Goal: Find specific page/section: Find specific page/section

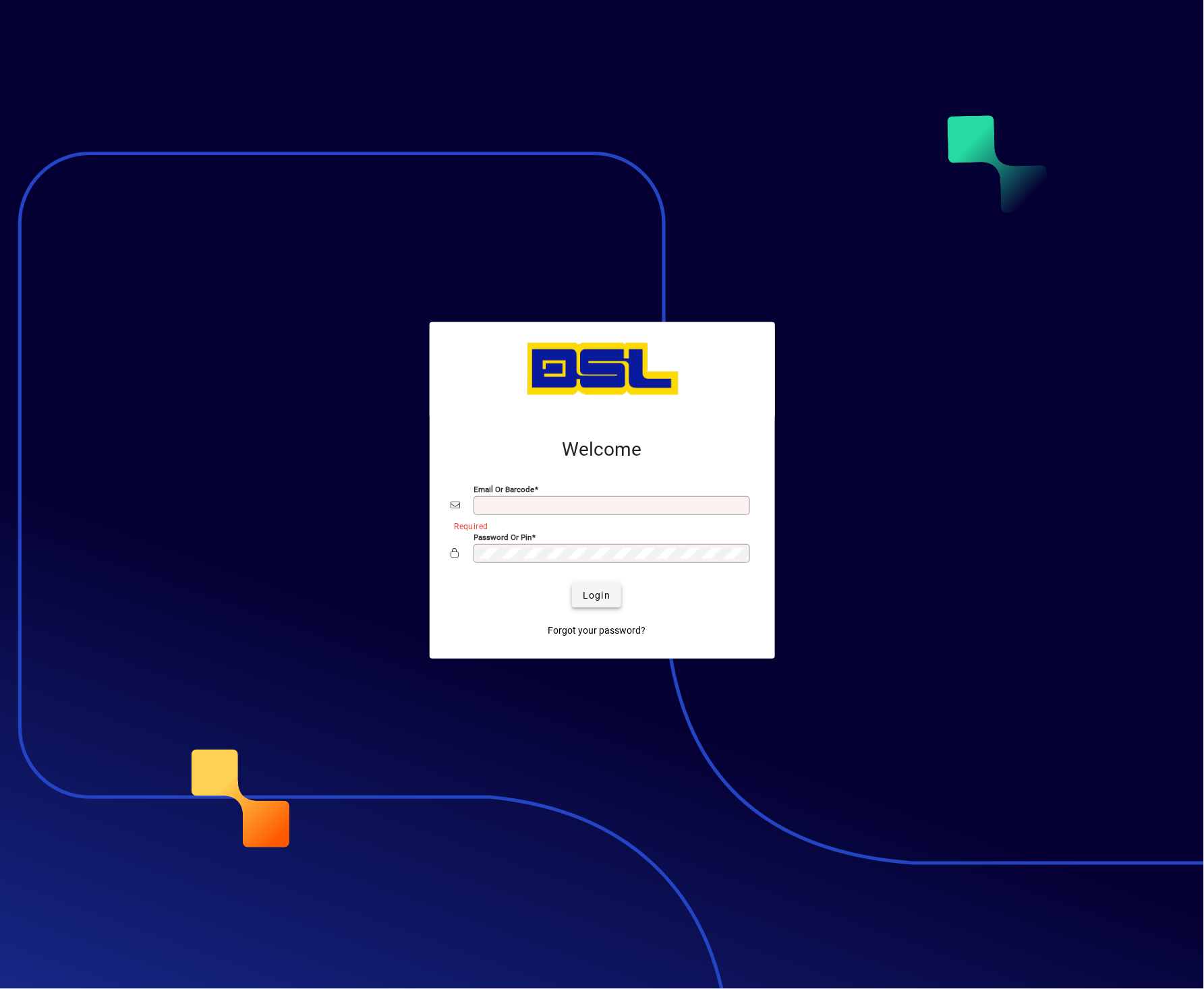
type input "**********"
click at [592, 592] on span "Login" at bounding box center [597, 595] width 28 height 14
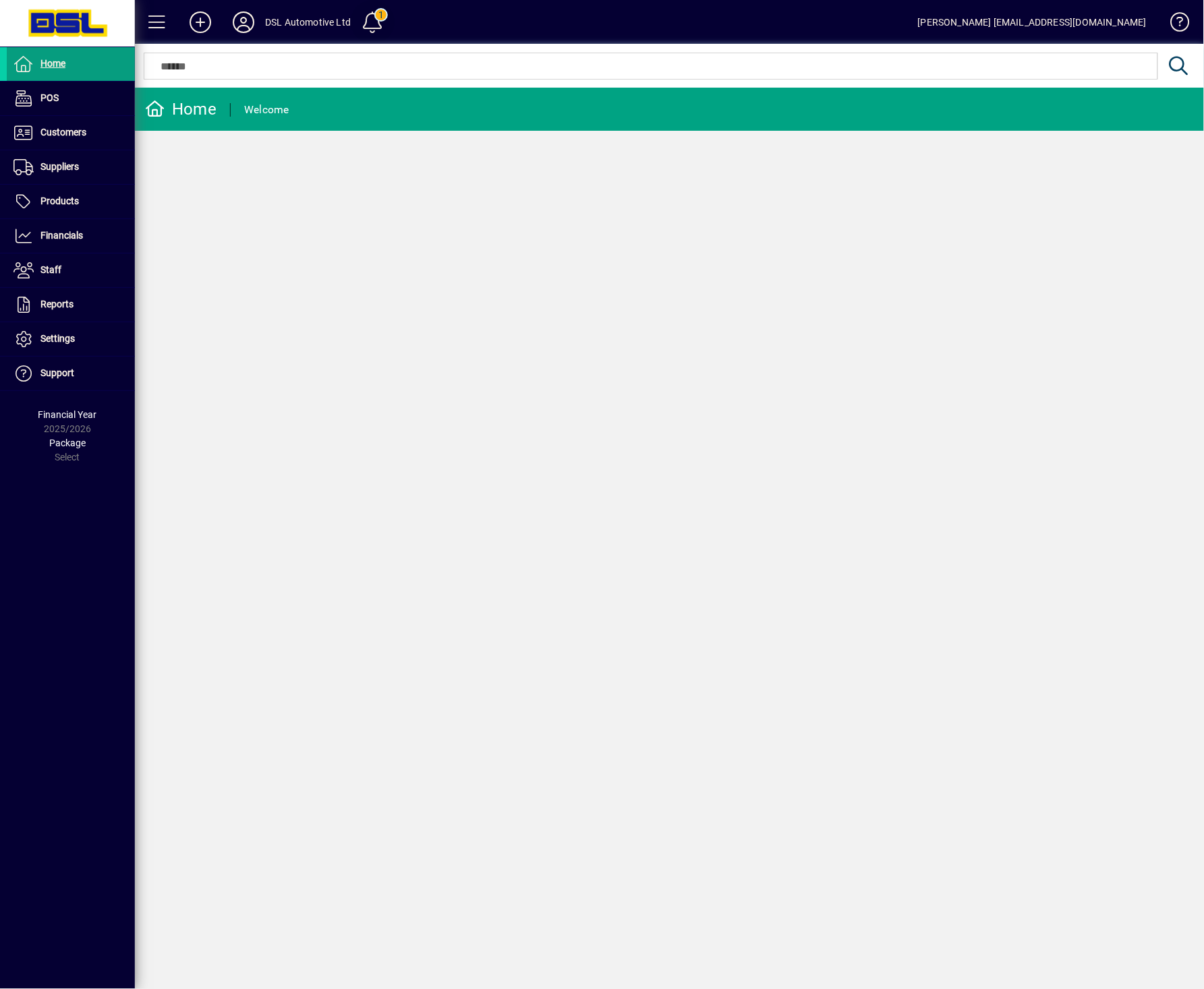
click at [381, 16] on span at bounding box center [373, 22] width 33 height 33
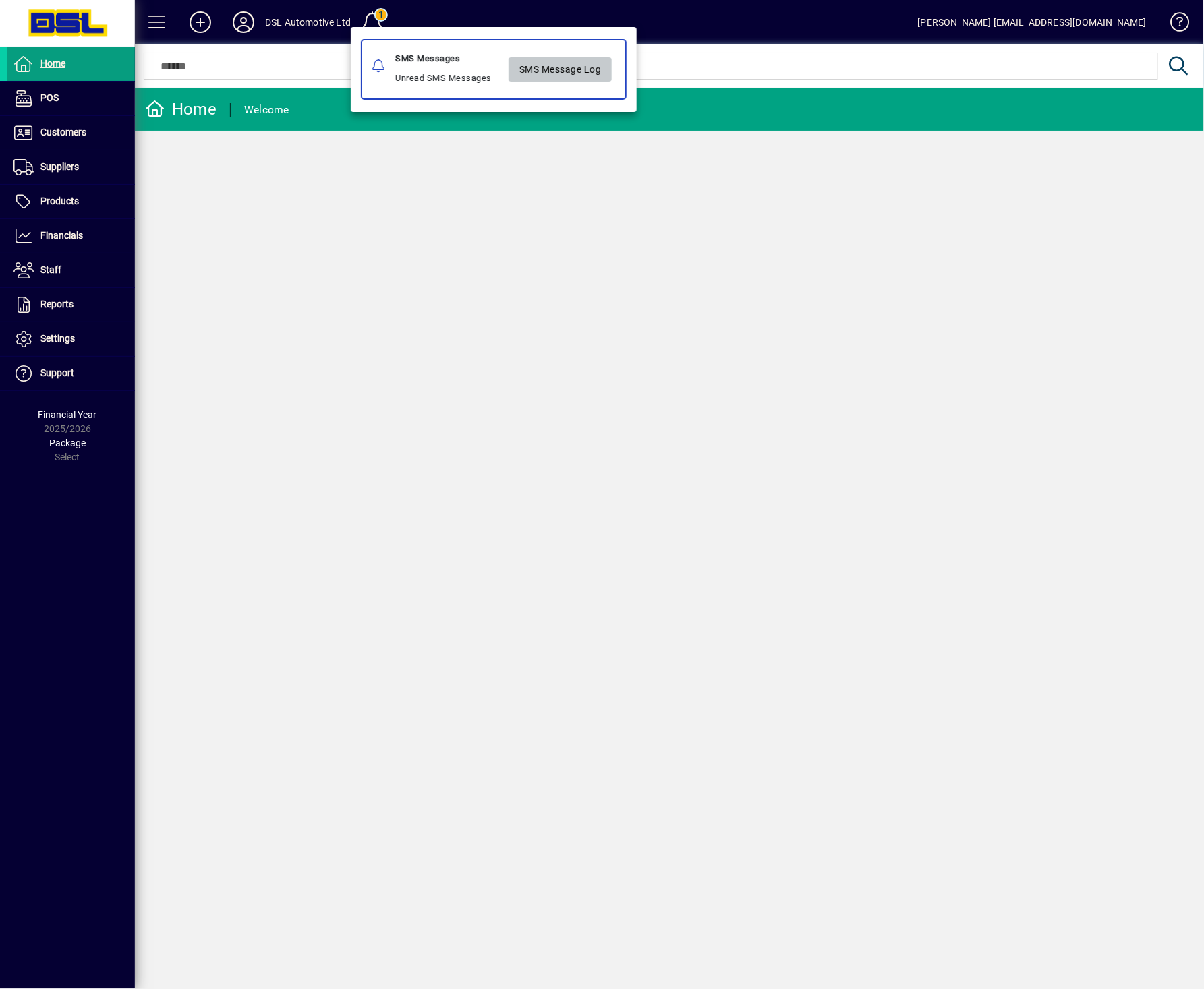
click at [572, 66] on span "SMS Message Log" at bounding box center [560, 70] width 82 height 22
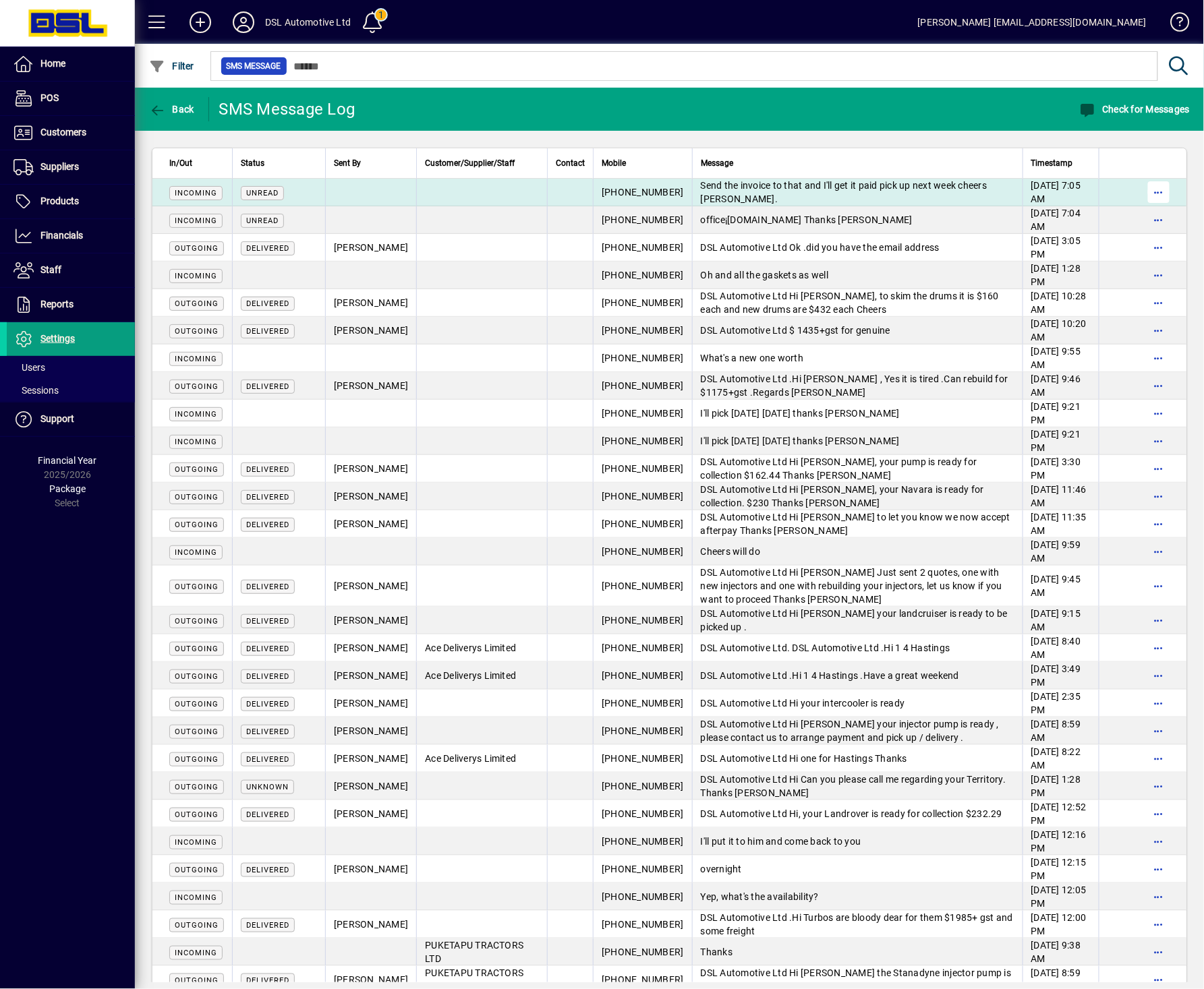
click at [1143, 187] on span "button" at bounding box center [1158, 191] width 33 height 33
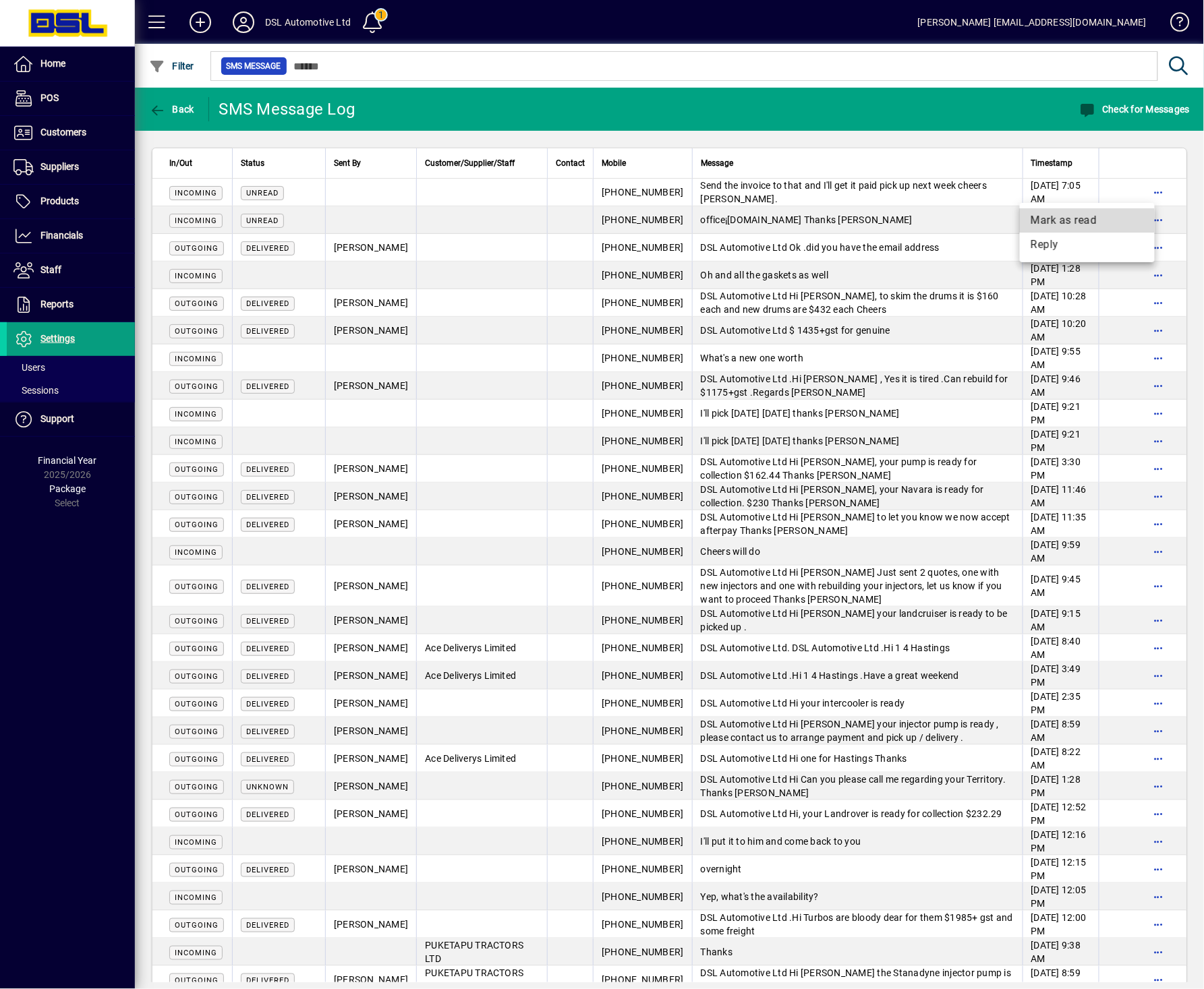
click at [1066, 218] on span "Mark as read" at bounding box center [1087, 219] width 113 height 16
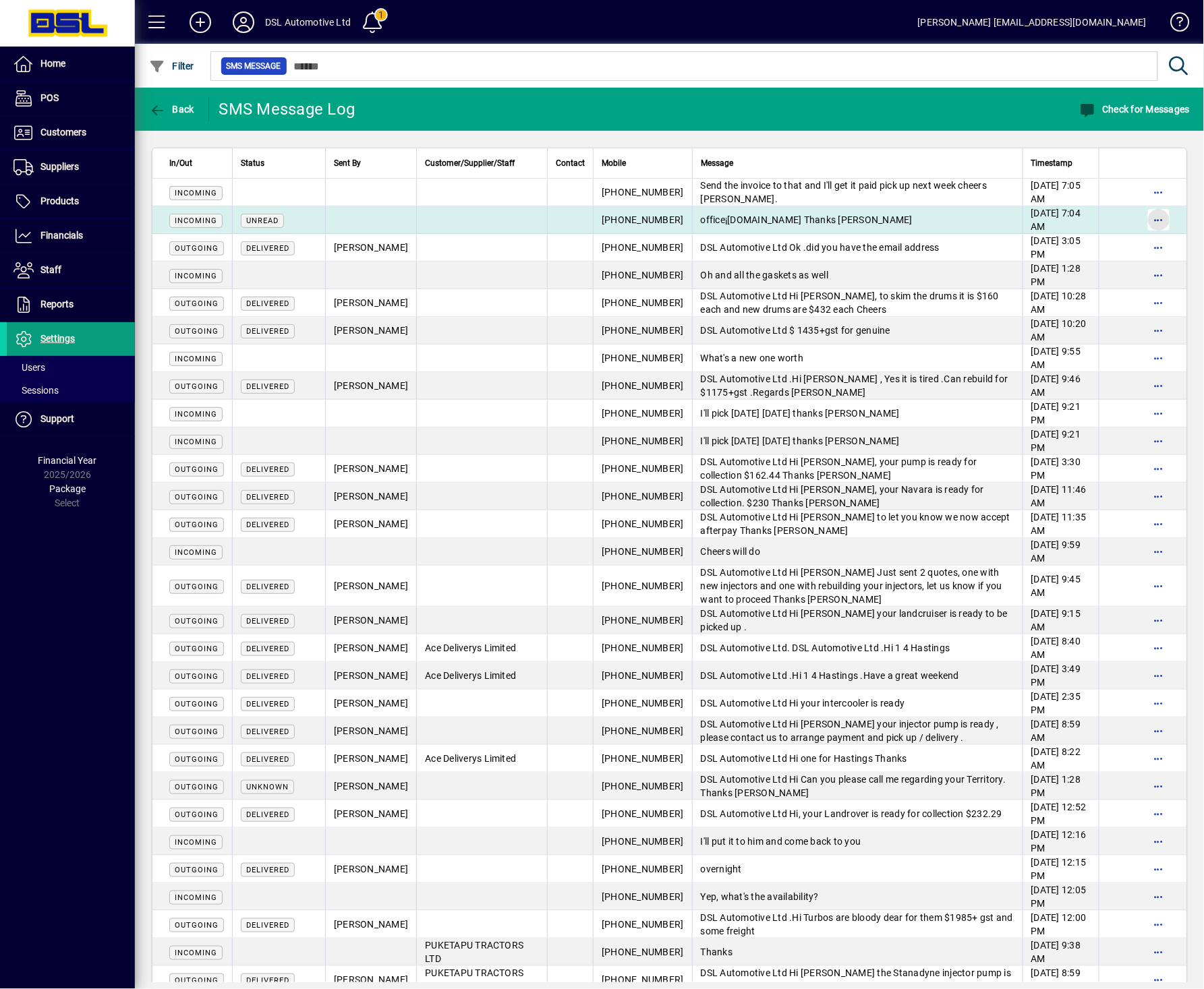
click at [1143, 218] on span "button" at bounding box center [1158, 219] width 33 height 33
click at [1138, 218] on body "Home POS Customers Invoices Payments Quotes Backorders Communications Suppliers…" at bounding box center [602, 494] width 1204 height 989
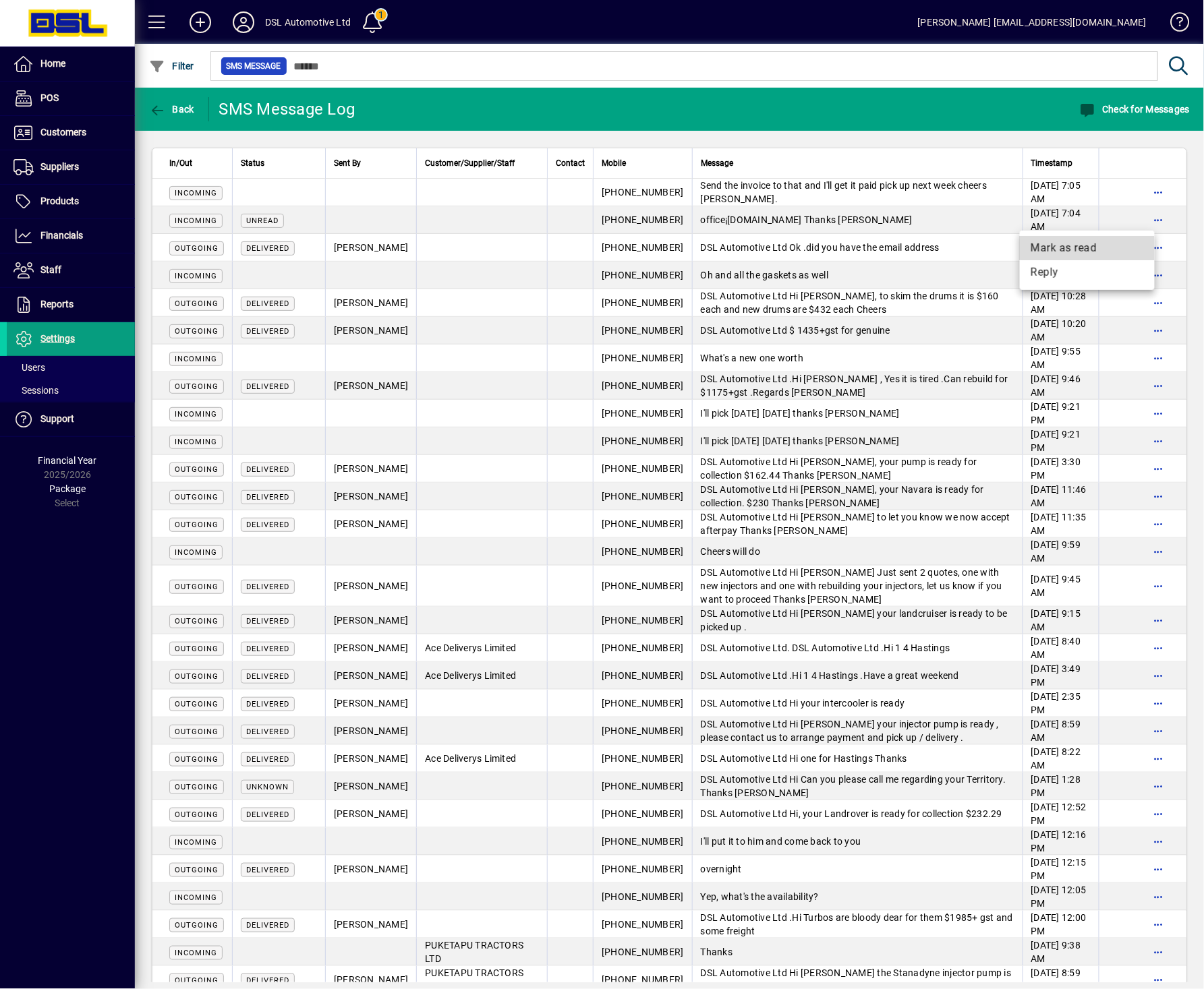
click at [1095, 246] on span "Mark as read" at bounding box center [1087, 247] width 113 height 16
click at [62, 126] on span "Customers" at bounding box center [63, 132] width 46 height 11
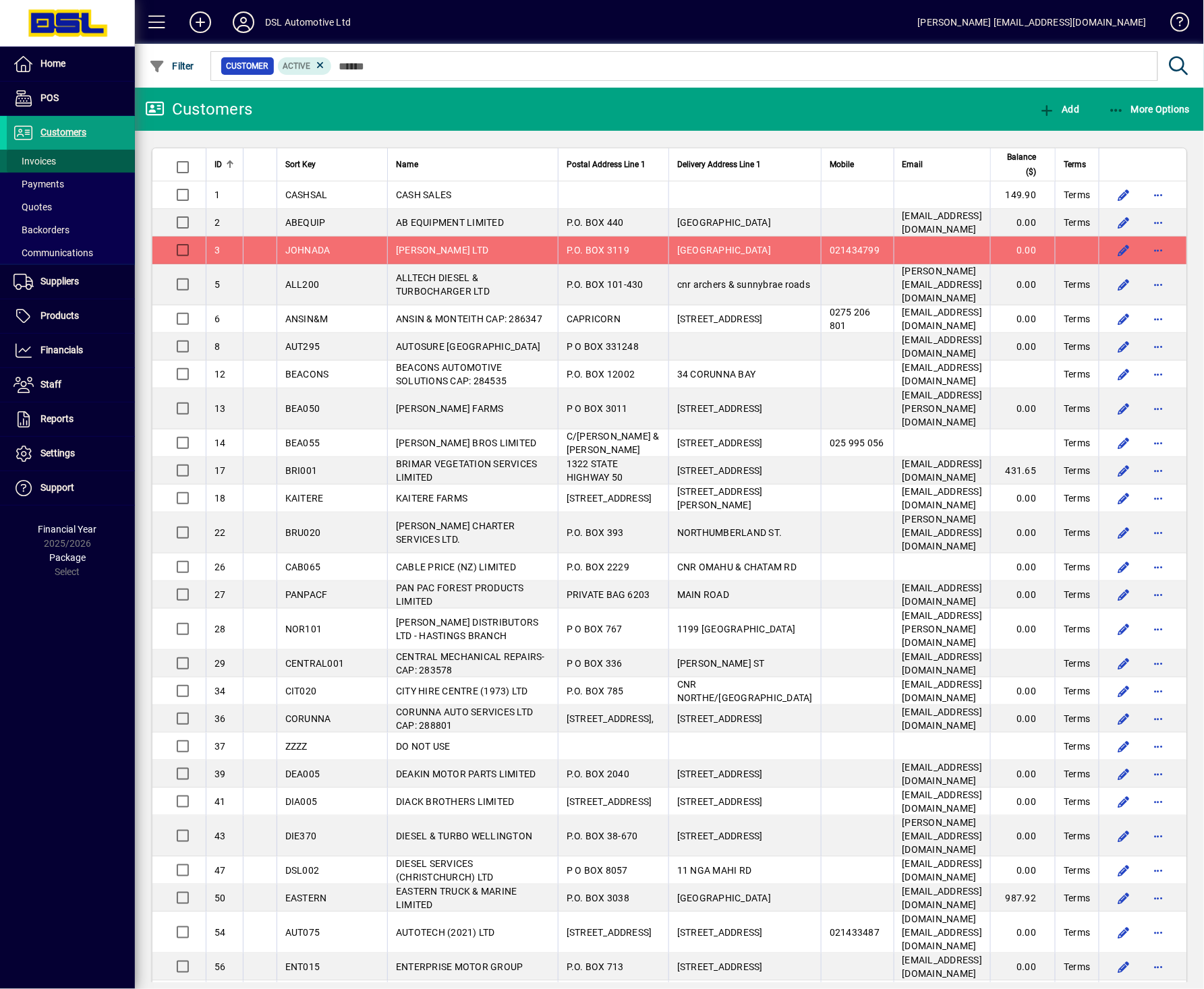
click at [50, 158] on span "Invoices" at bounding box center [35, 162] width 43 height 11
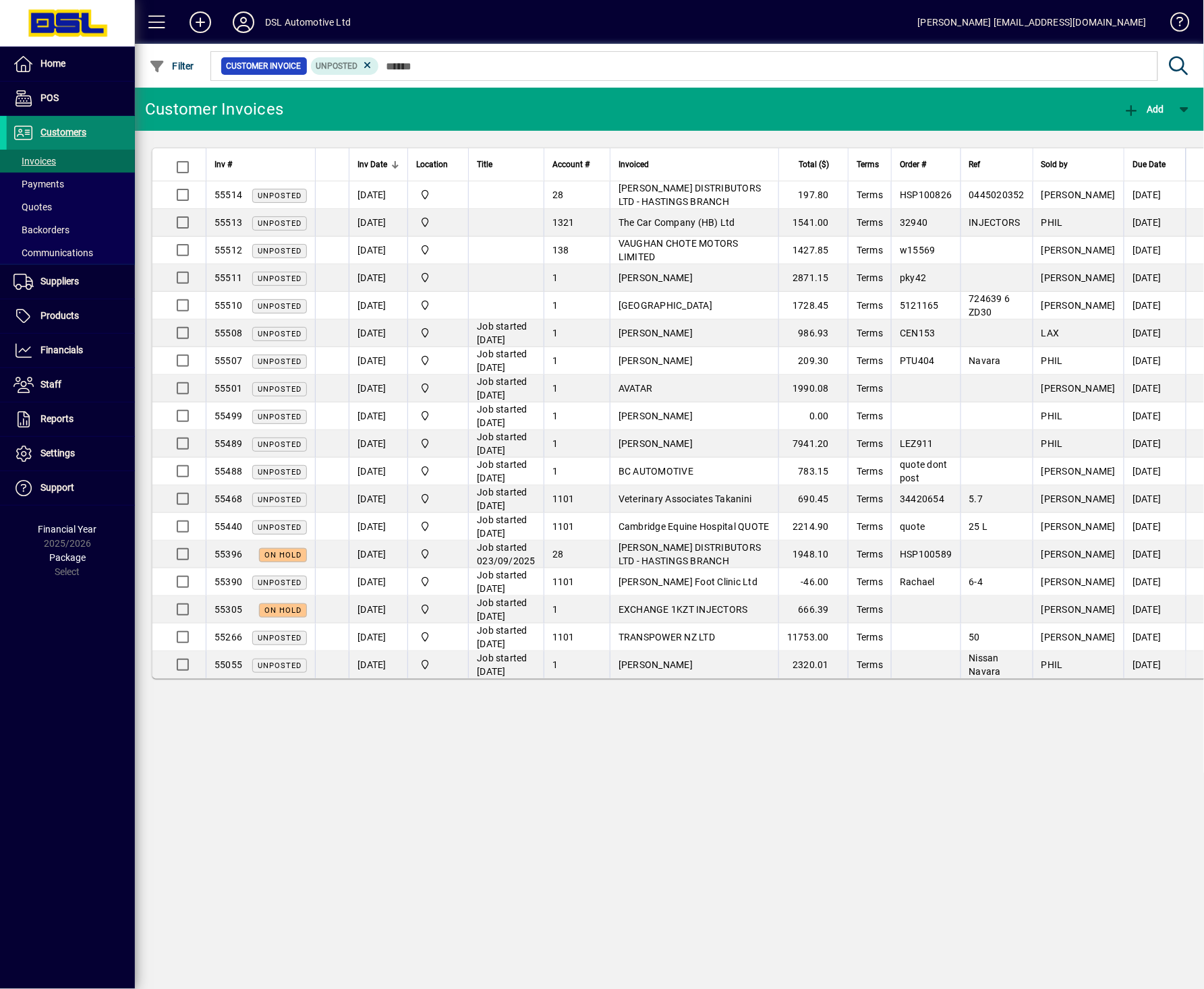
click at [56, 130] on span "Customers" at bounding box center [63, 132] width 46 height 11
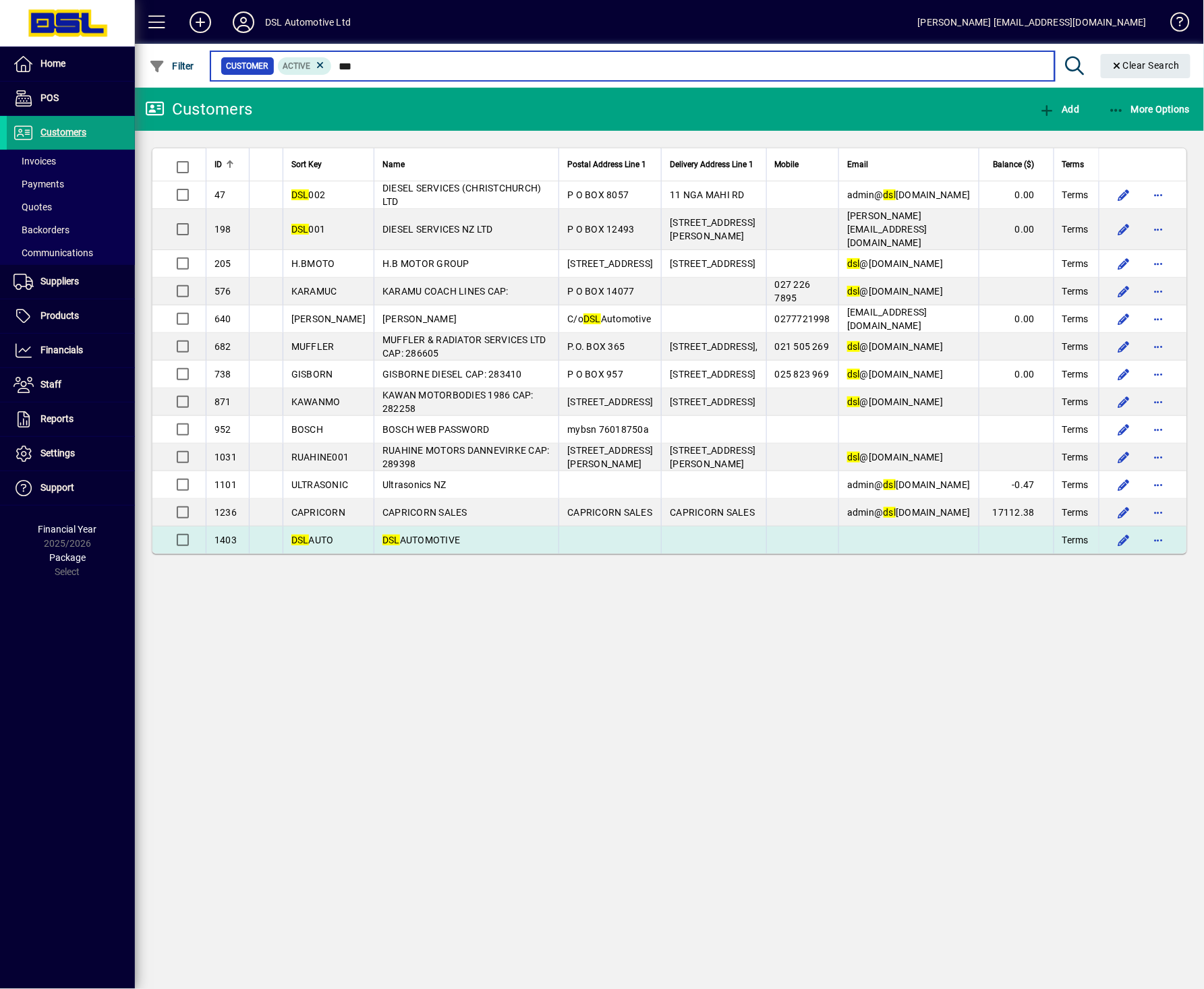
type input "***"
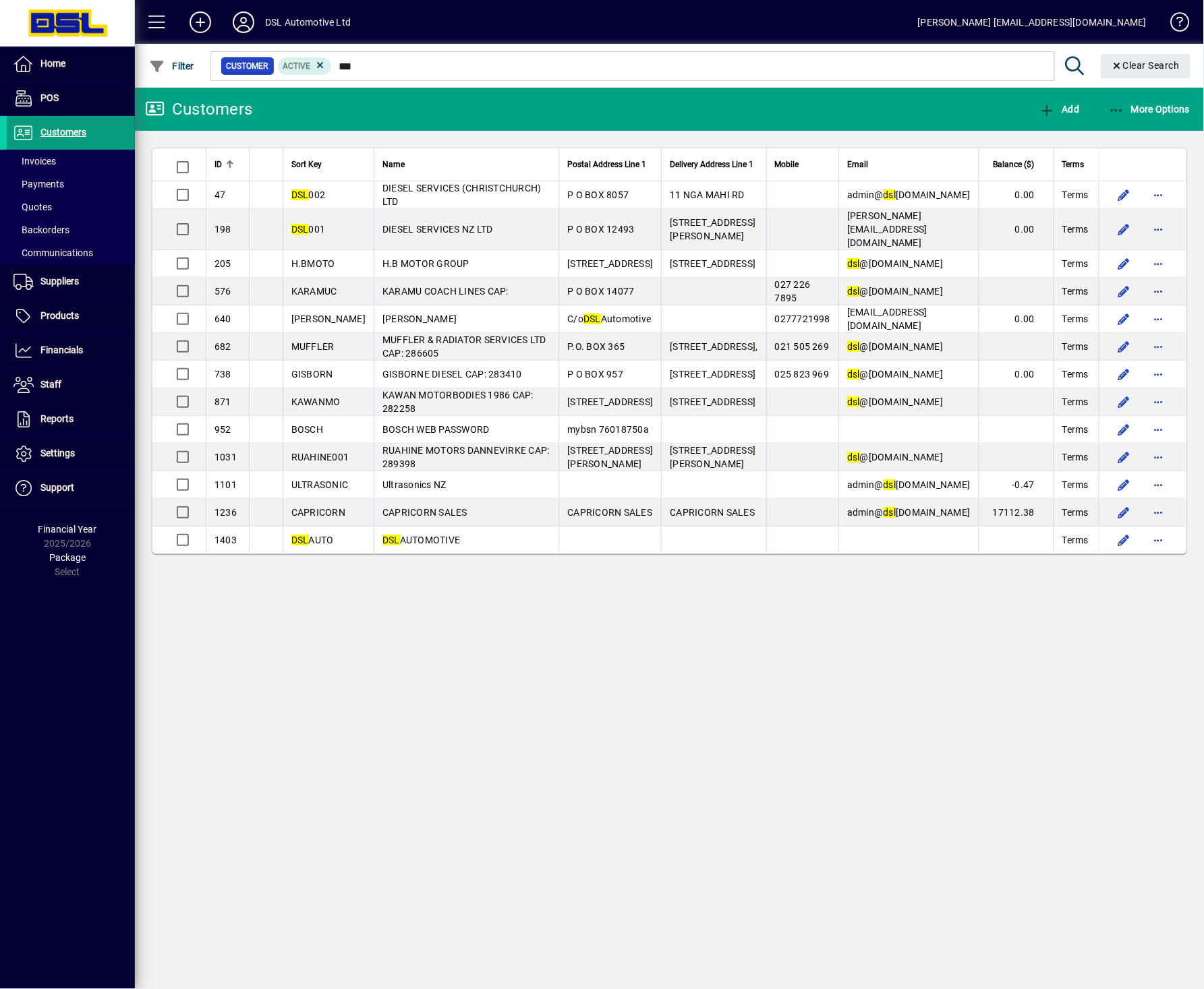
click at [416, 546] on span "DSL AUTOMOTIVE" at bounding box center [420, 540] width 77 height 11
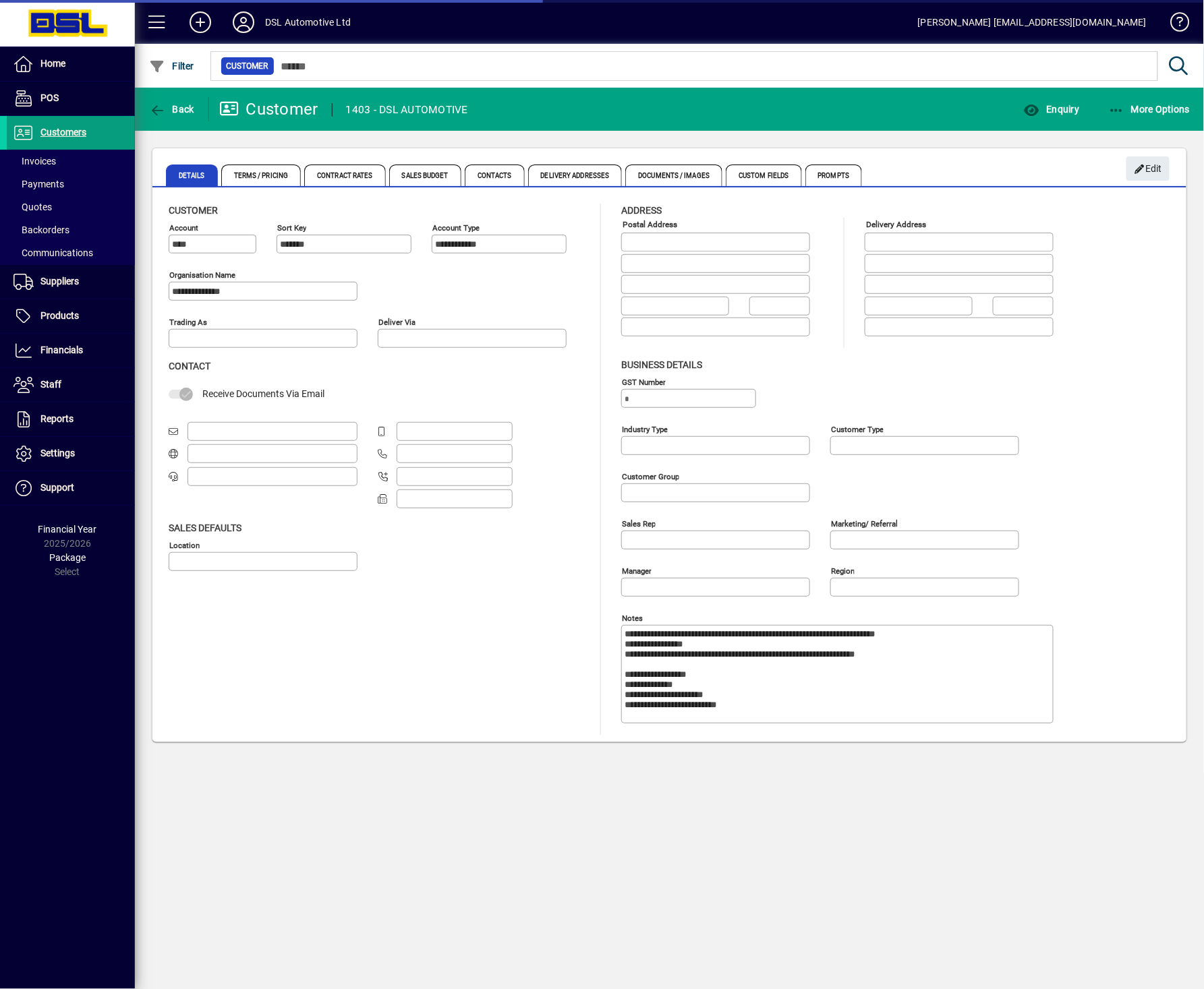
type input "**********"
click at [68, 277] on span "Suppliers" at bounding box center [60, 282] width 38 height 11
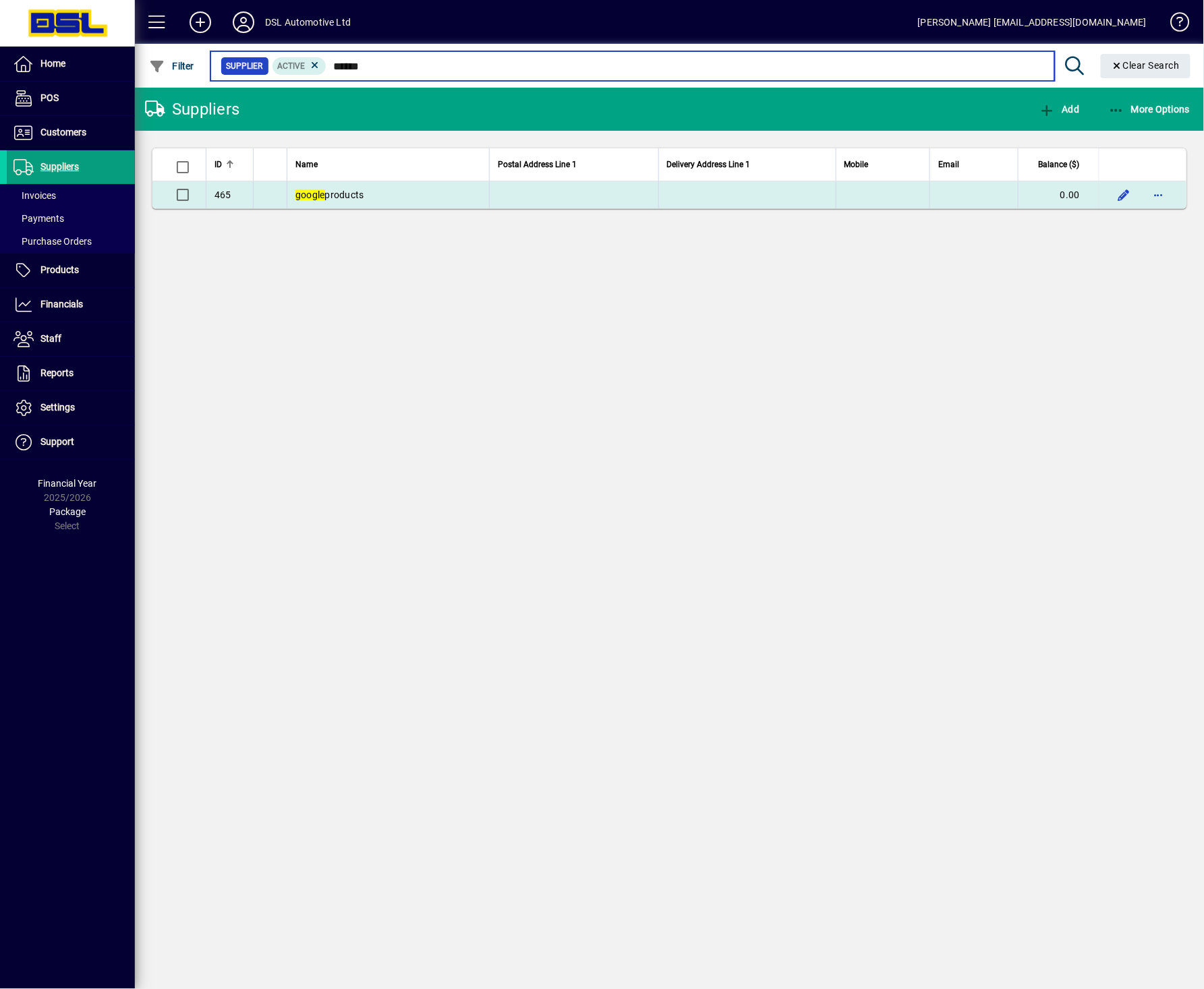
type input "******"
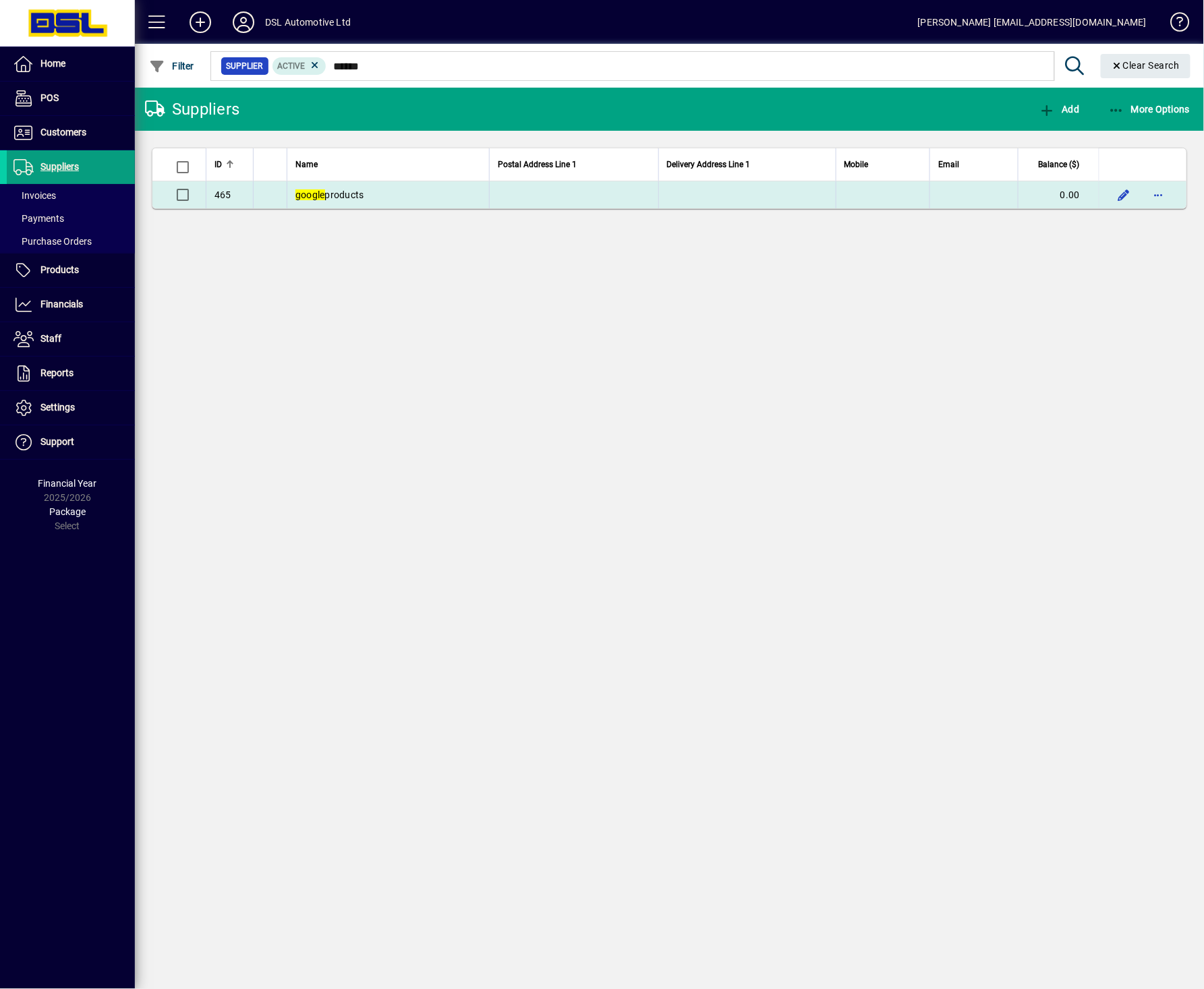
click at [366, 191] on td "google products" at bounding box center [388, 194] width 203 height 27
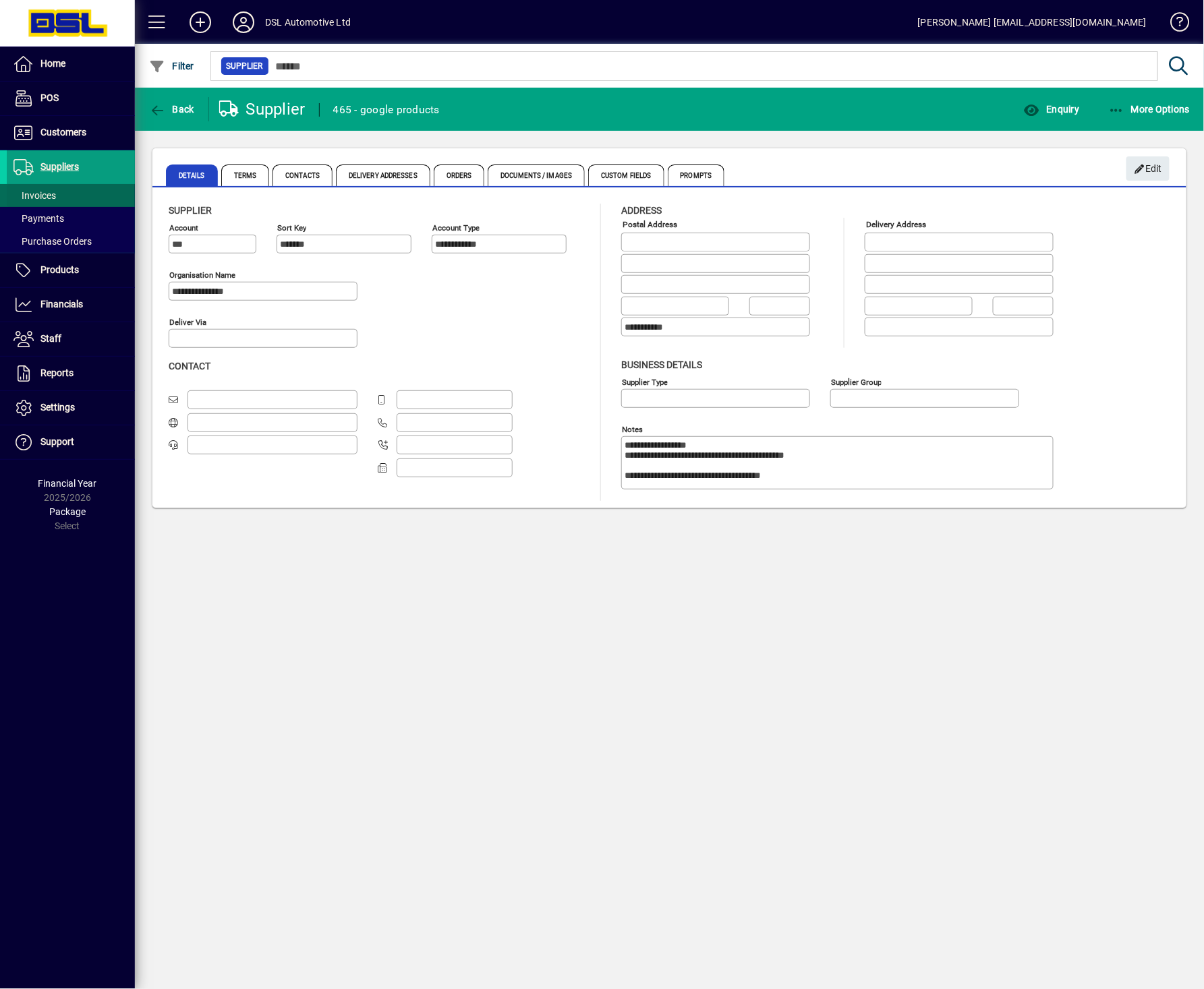
click at [46, 199] on span "Invoices" at bounding box center [35, 196] width 43 height 11
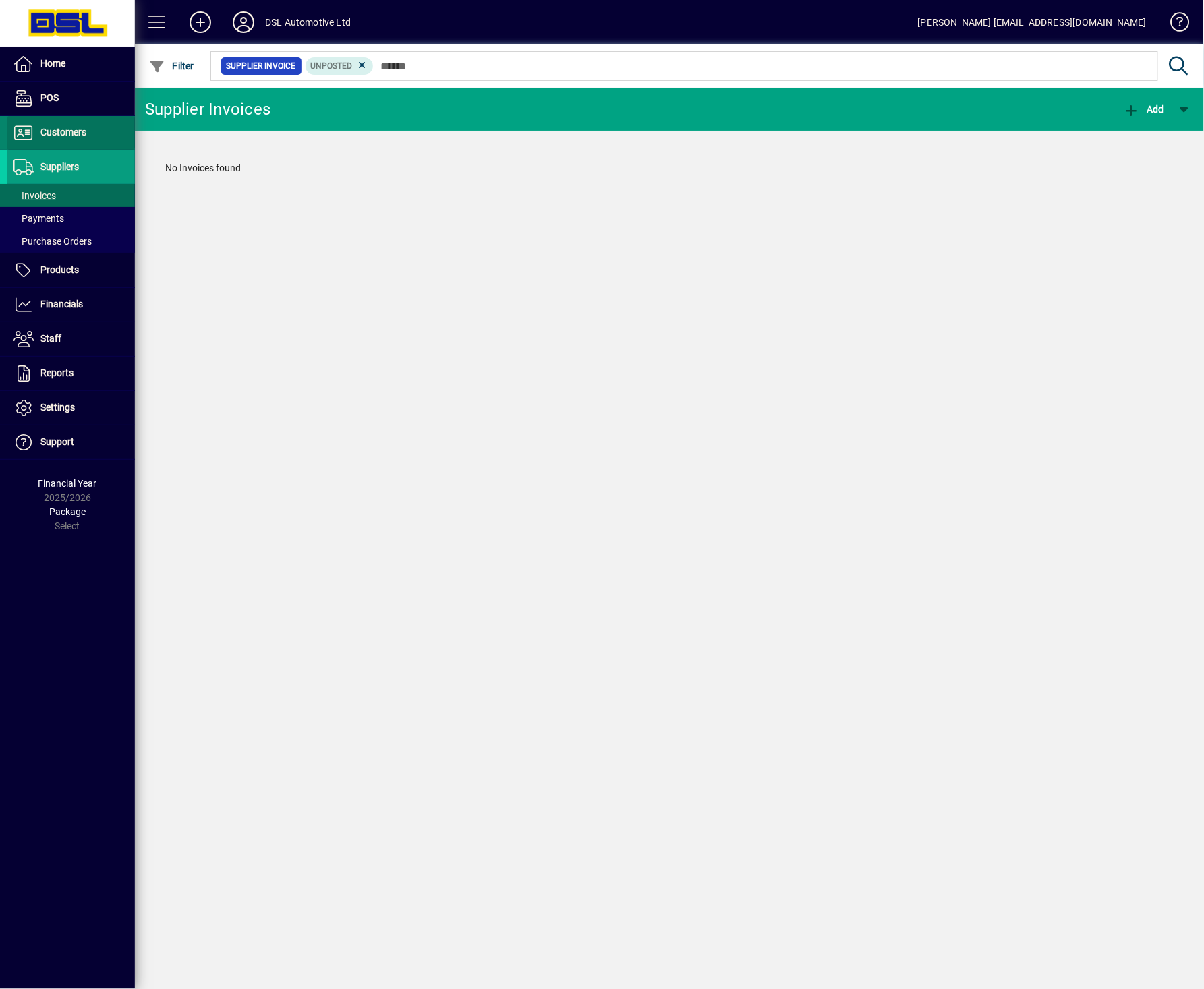
click at [70, 133] on span "Customers" at bounding box center [63, 132] width 46 height 11
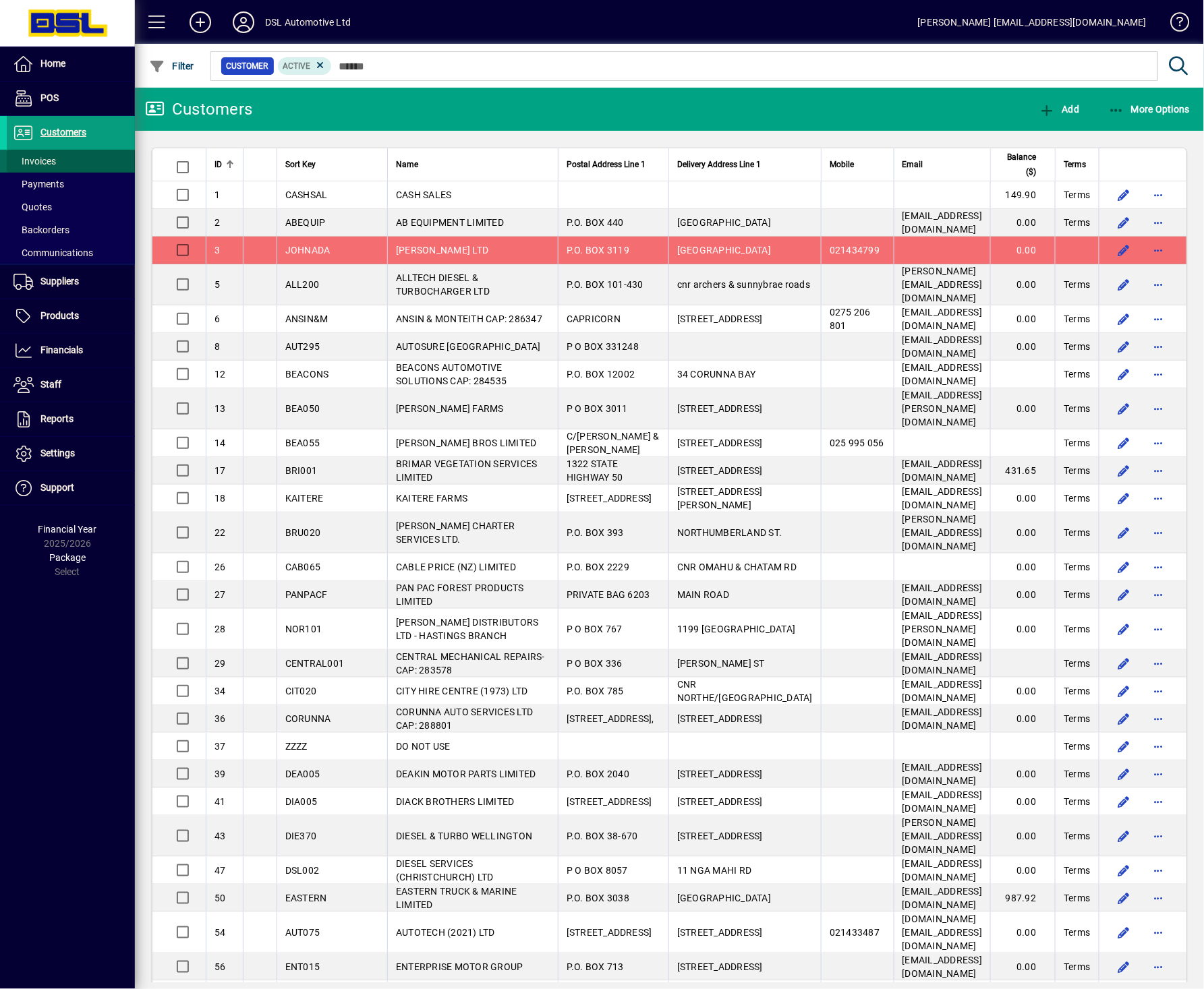
click at [55, 161] on span "Invoices" at bounding box center [35, 162] width 43 height 11
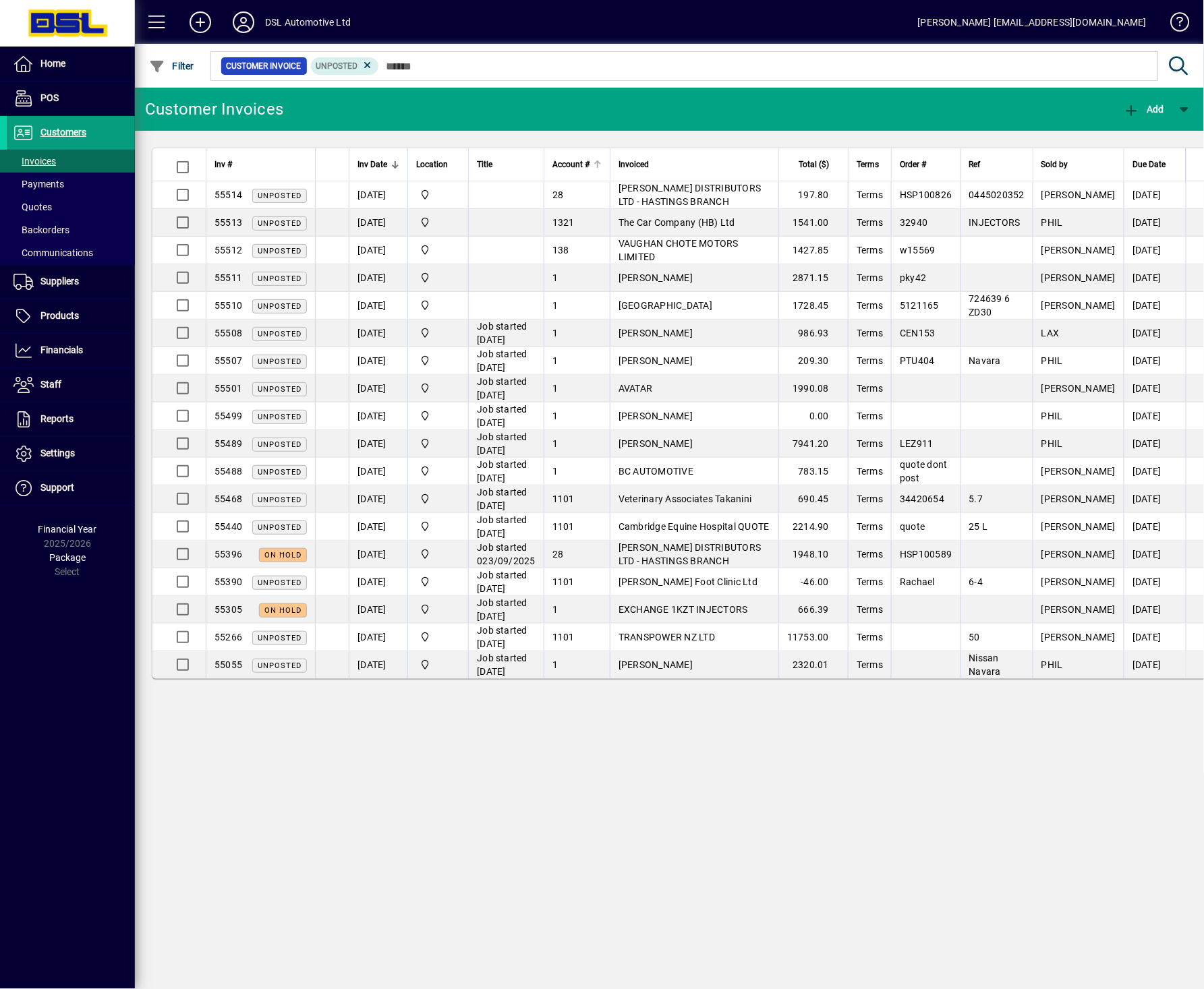
click at [598, 164] on div at bounding box center [597, 164] width 1 height 7
